Goal: Complete application form

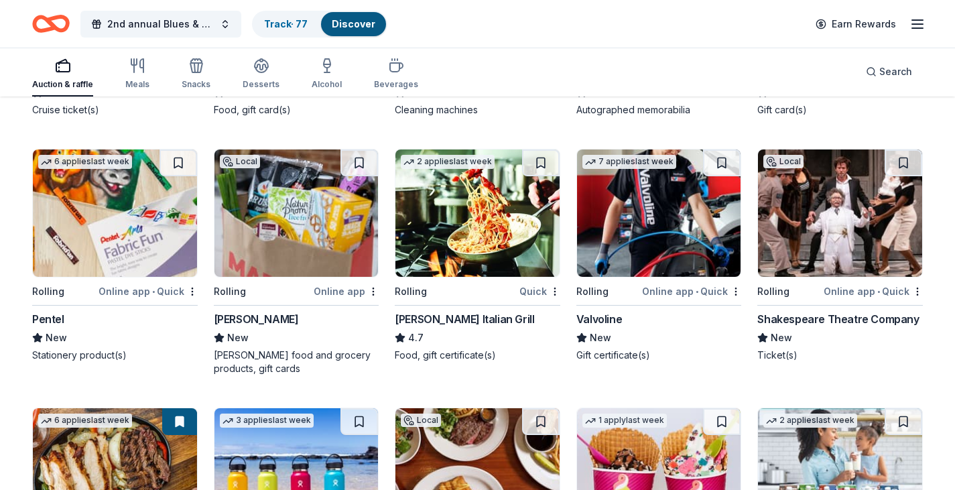
scroll to position [4671, 0]
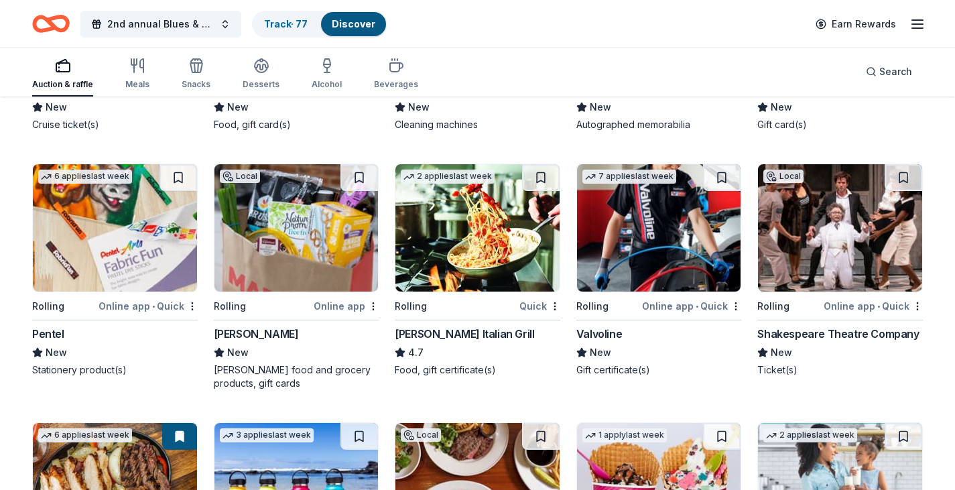
click at [439, 340] on div "[PERSON_NAME] Italian Grill" at bounding box center [464, 334] width 139 height 16
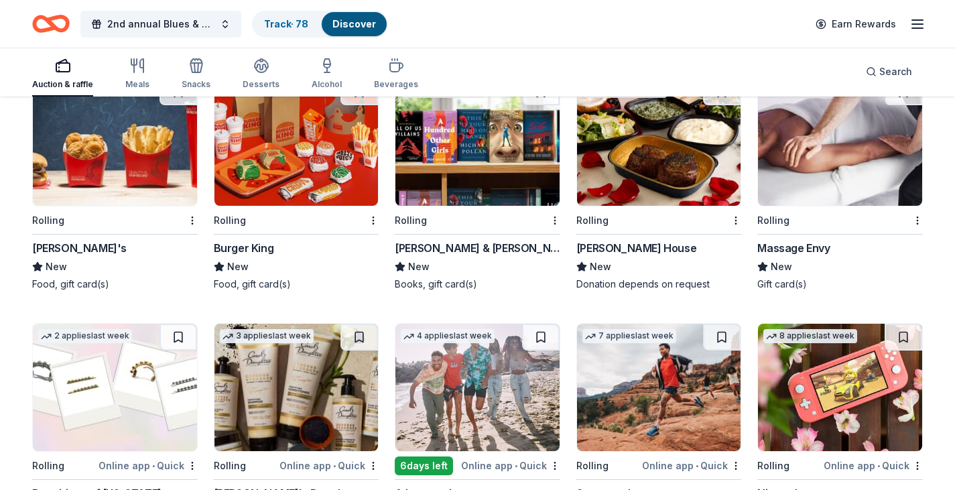
scroll to position [7571, 0]
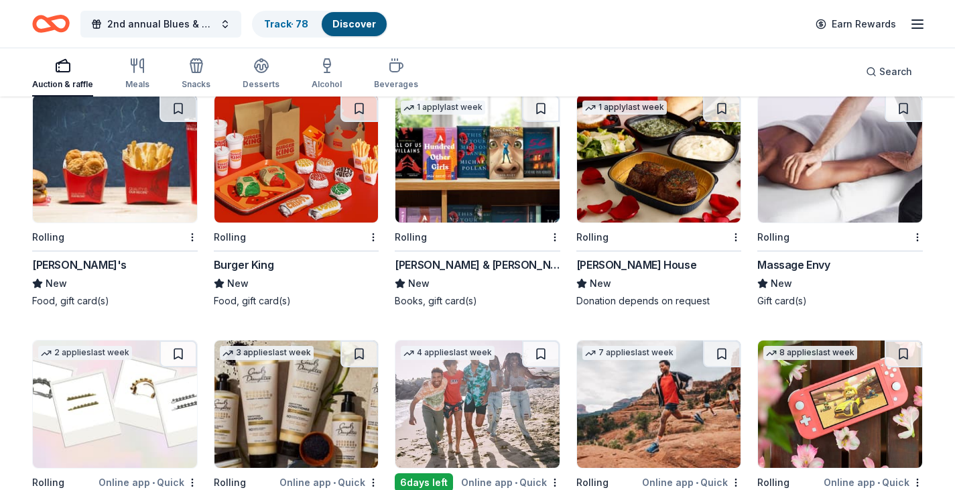
click at [474, 220] on img at bounding box center [477, 158] width 164 height 127
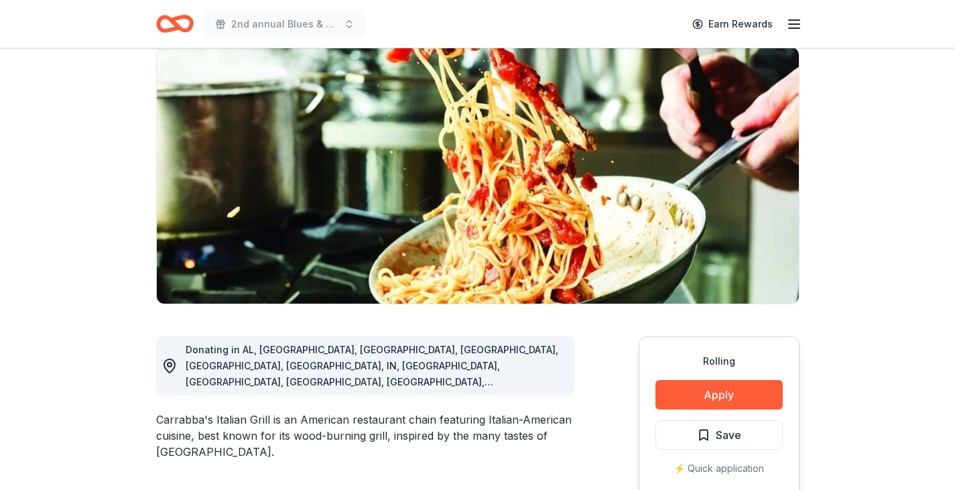
scroll to position [137, 0]
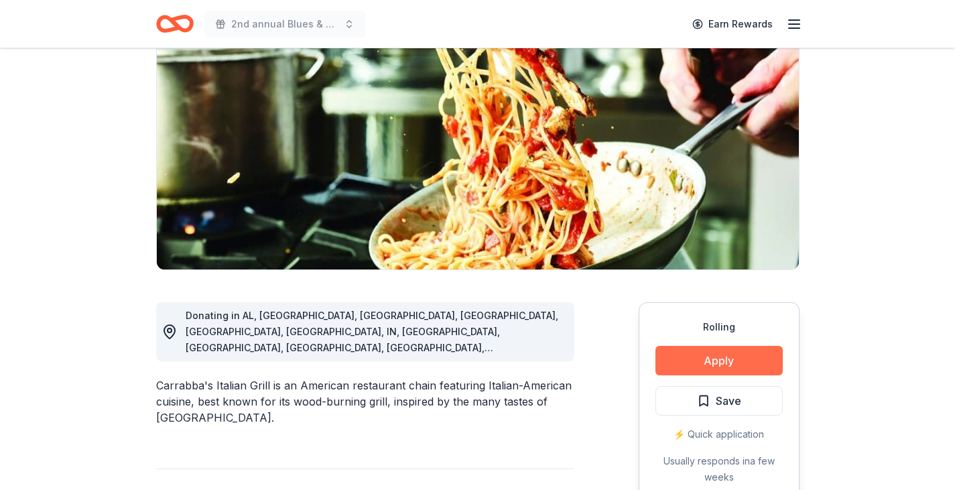
click at [715, 362] on button "Apply" at bounding box center [718, 360] width 127 height 29
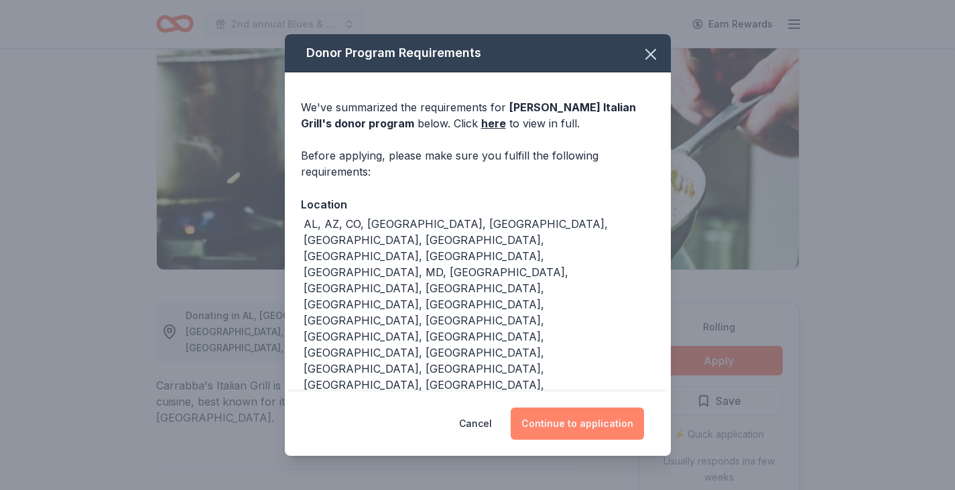
click at [554, 407] on button "Continue to application" at bounding box center [576, 423] width 133 height 32
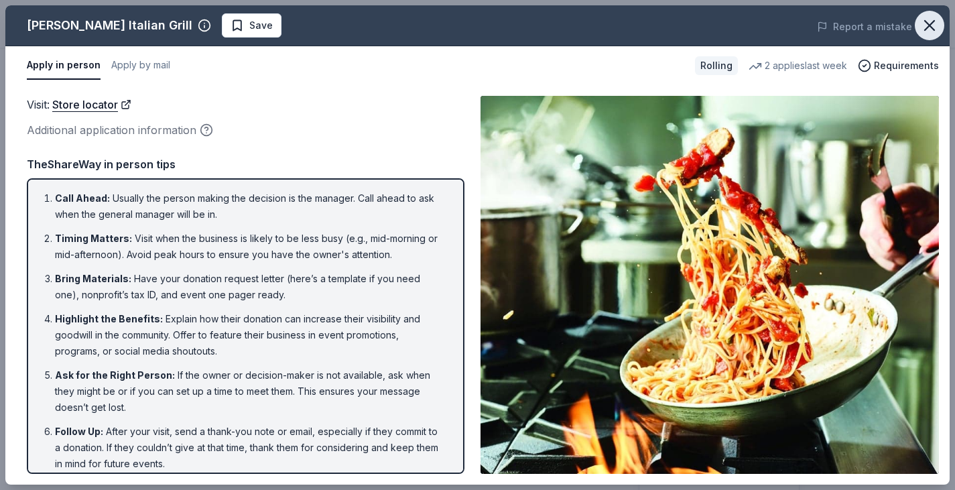
click at [928, 27] on icon "button" at bounding box center [929, 25] width 9 height 9
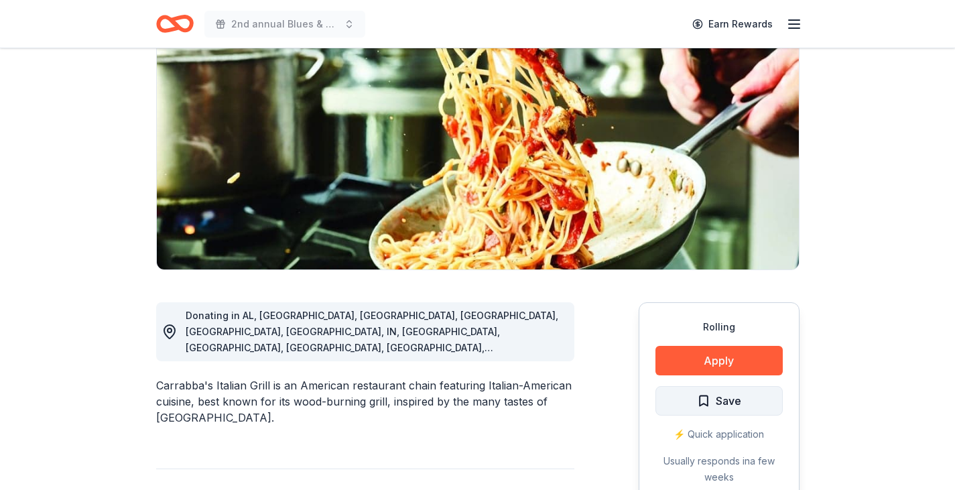
click at [725, 402] on span "Save" at bounding box center [728, 400] width 25 height 17
click at [725, 352] on html "2nd annual Blues & Brews Charity Crab Feast Earn Rewards Rolling Share Carrabba…" at bounding box center [477, 108] width 955 height 490
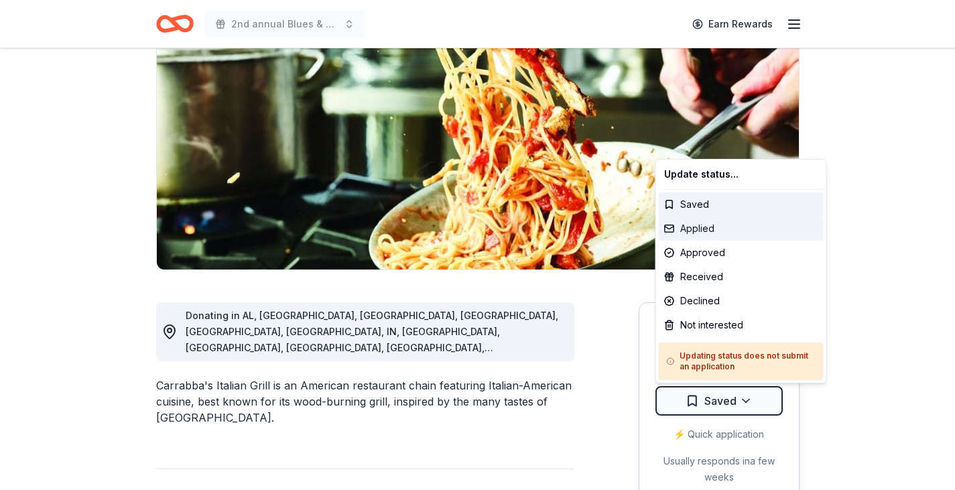
click at [711, 227] on div "Applied" at bounding box center [741, 228] width 165 height 24
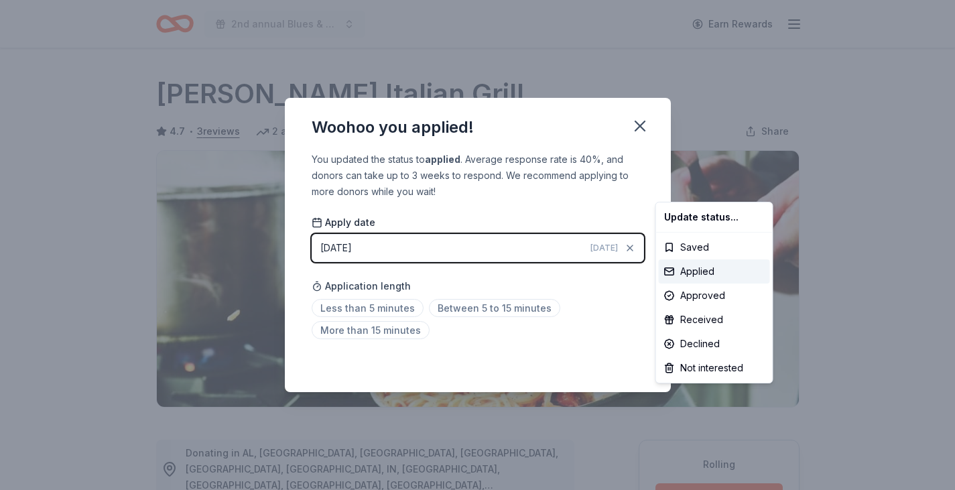
click at [361, 308] on html "2nd annual Blues & Brews Charity Crab Feast Earn Rewards Rolling Share Carrabba…" at bounding box center [477, 245] width 955 height 490
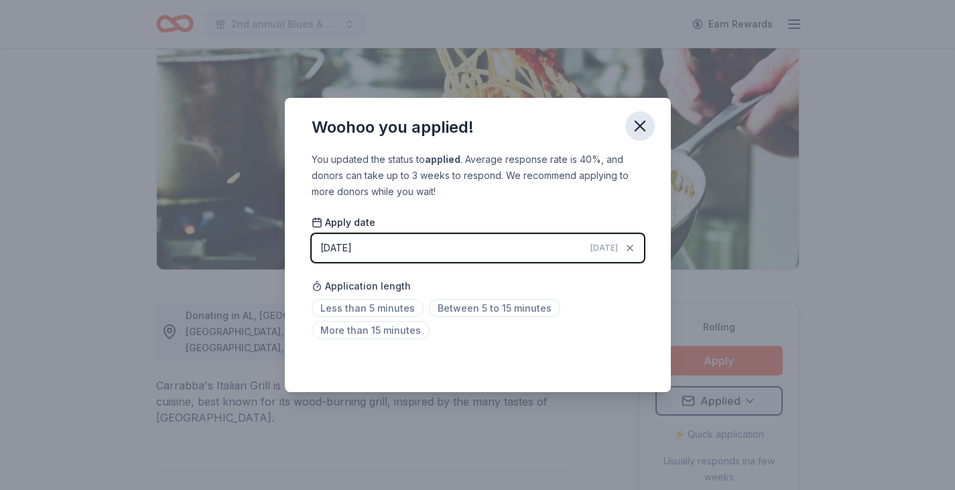
click at [644, 122] on icon "button" at bounding box center [639, 125] width 9 height 9
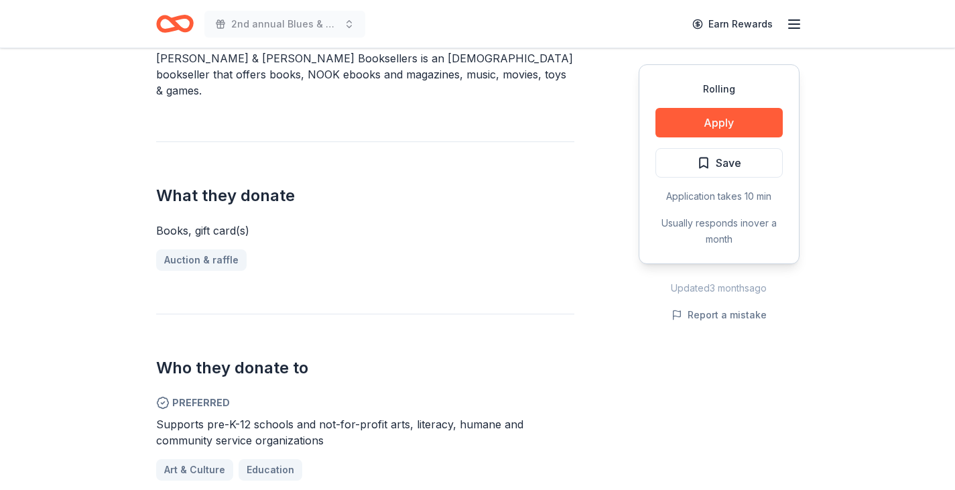
scroll to position [450, 0]
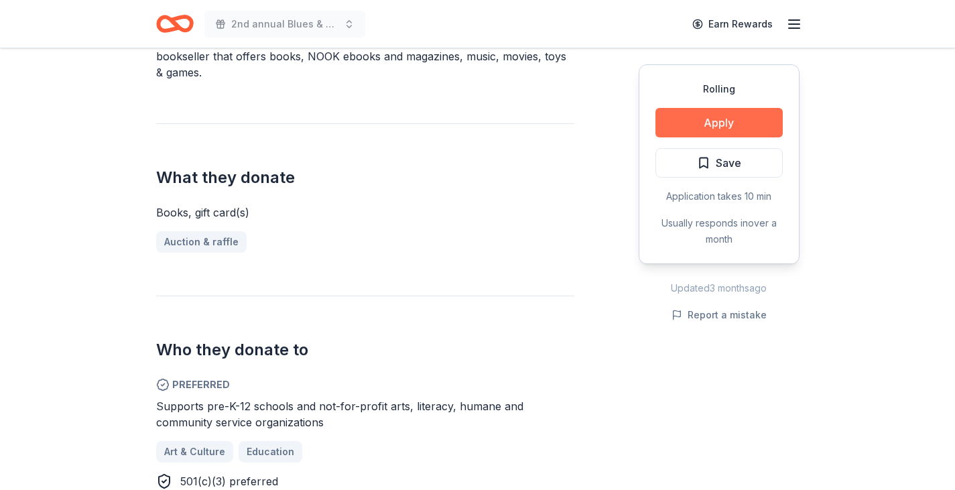
click at [716, 124] on button "Apply" at bounding box center [718, 122] width 127 height 29
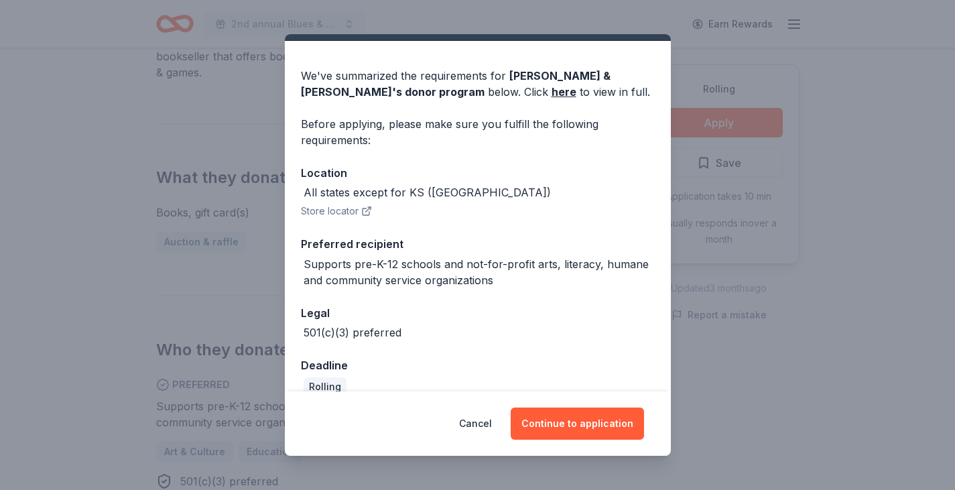
scroll to position [33, 0]
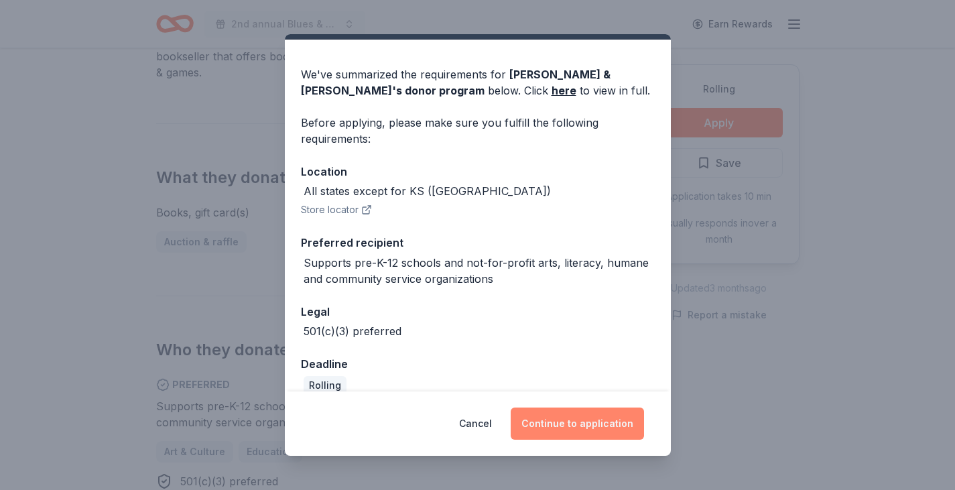
click at [565, 427] on button "Continue to application" at bounding box center [576, 423] width 133 height 32
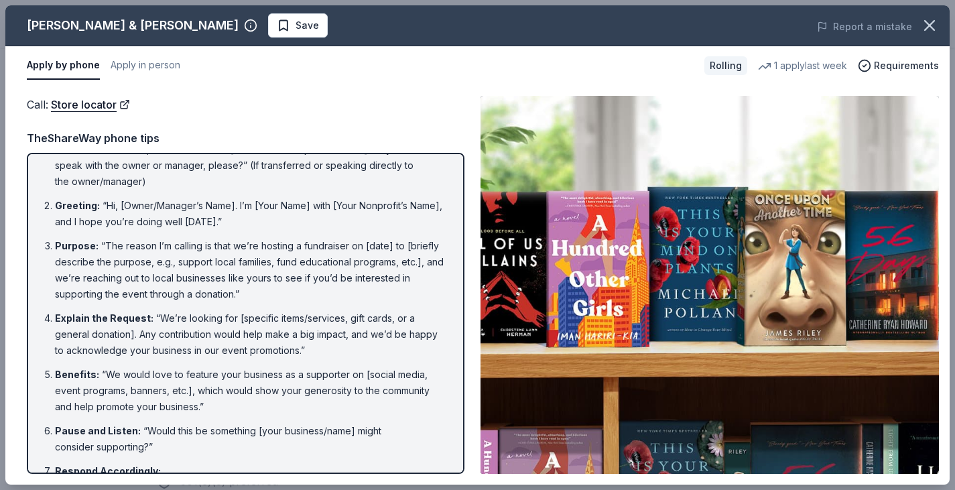
scroll to position [24, 0]
click at [929, 26] on icon "button" at bounding box center [929, 25] width 9 height 9
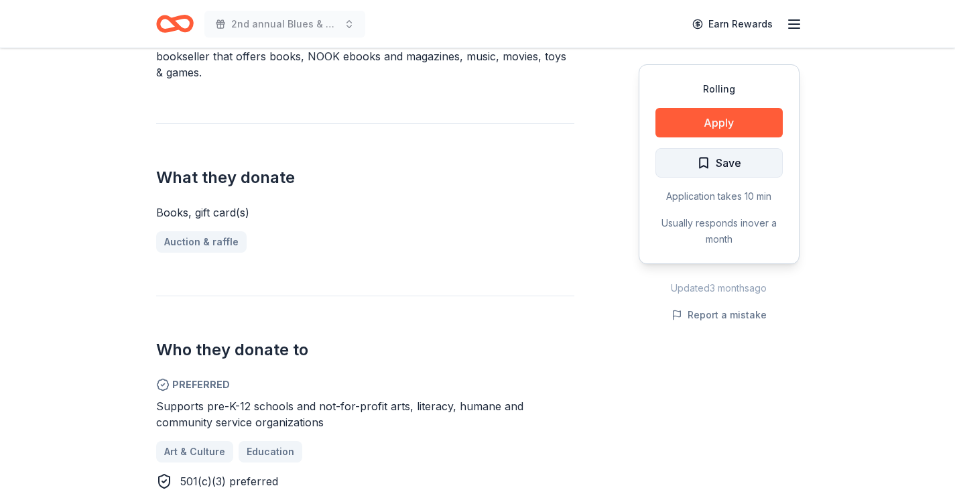
click at [716, 160] on span "Save" at bounding box center [728, 162] width 25 height 17
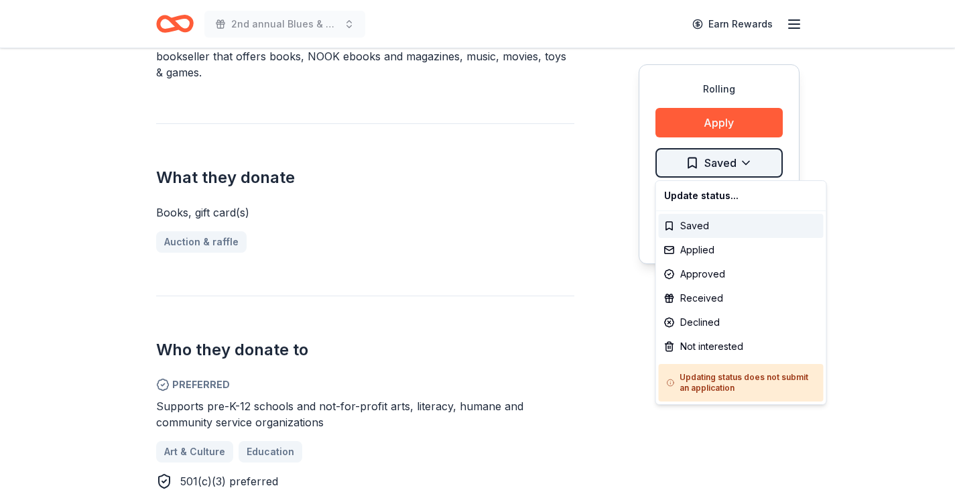
click at [701, 253] on div "Applied" at bounding box center [741, 250] width 165 height 24
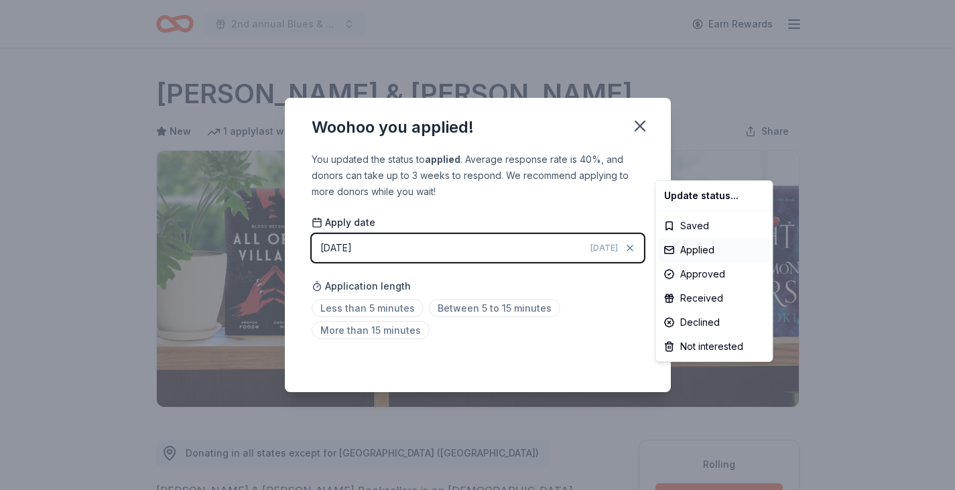
click at [347, 311] on html "2nd annual Blues & Brews Charity Crab Feast Earn Rewards Rolling Share Barnes &…" at bounding box center [477, 245] width 955 height 490
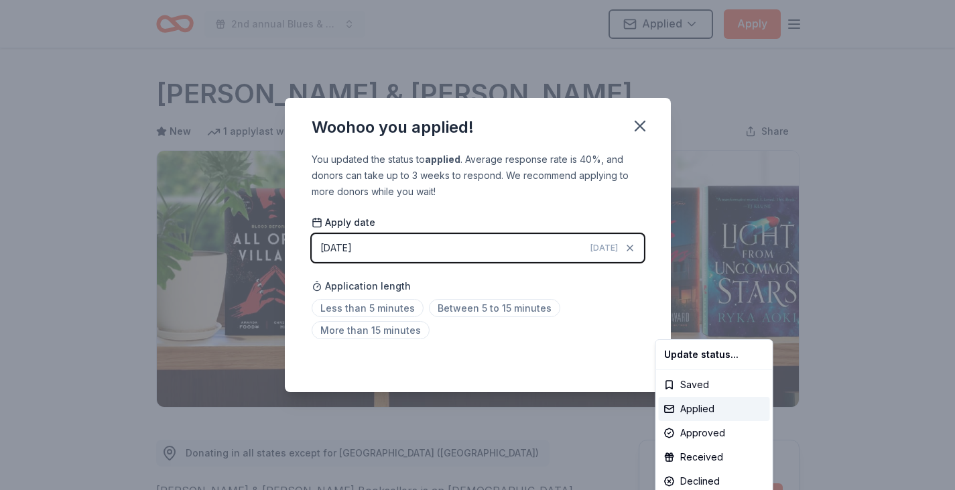
scroll to position [293, 0]
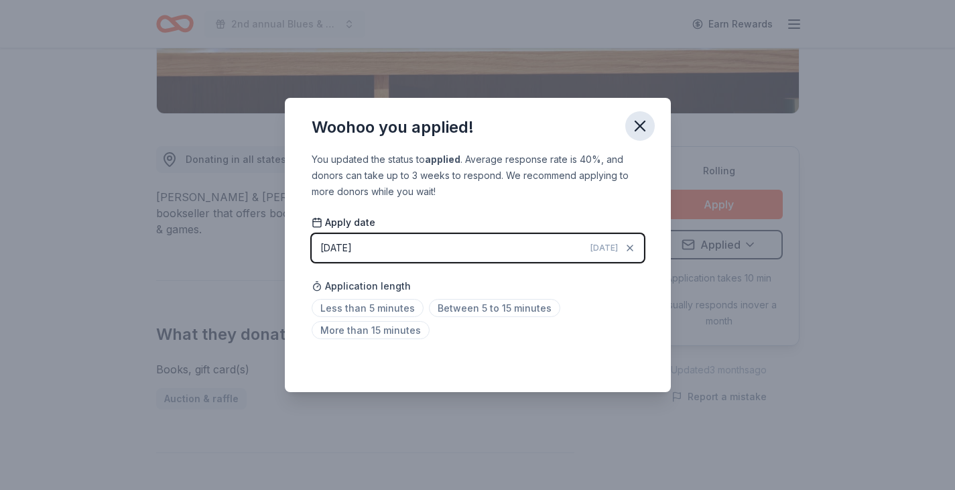
click at [635, 130] on icon "button" at bounding box center [639, 125] width 9 height 9
